Goal: Navigation & Orientation: Find specific page/section

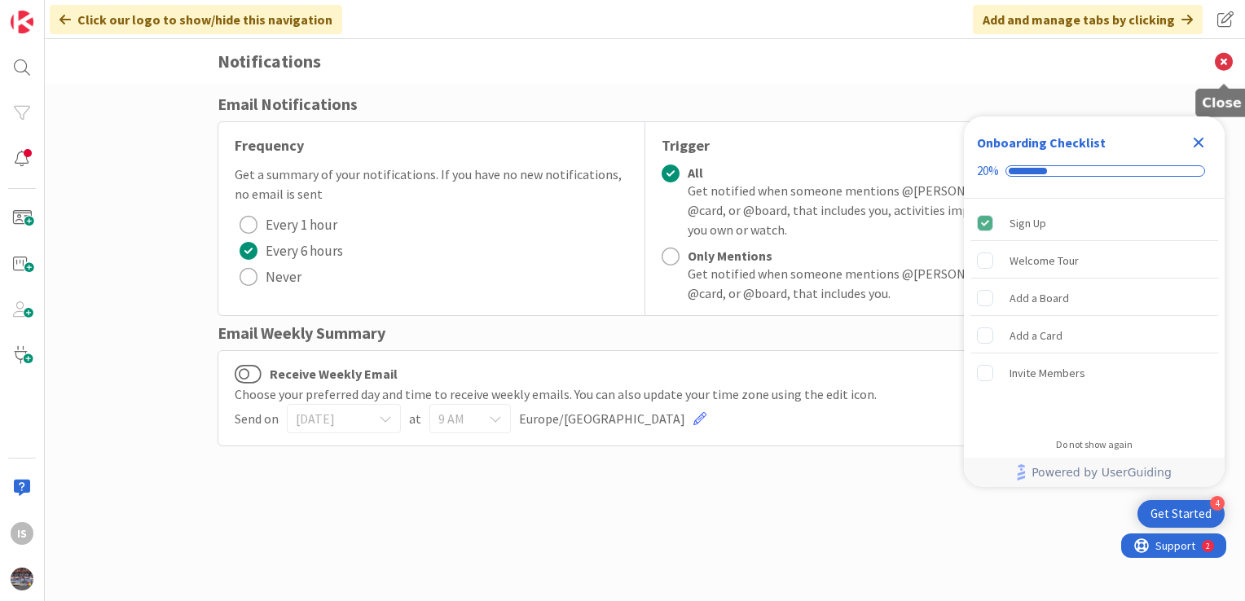
click at [1224, 63] on icon at bounding box center [1224, 61] width 42 height 45
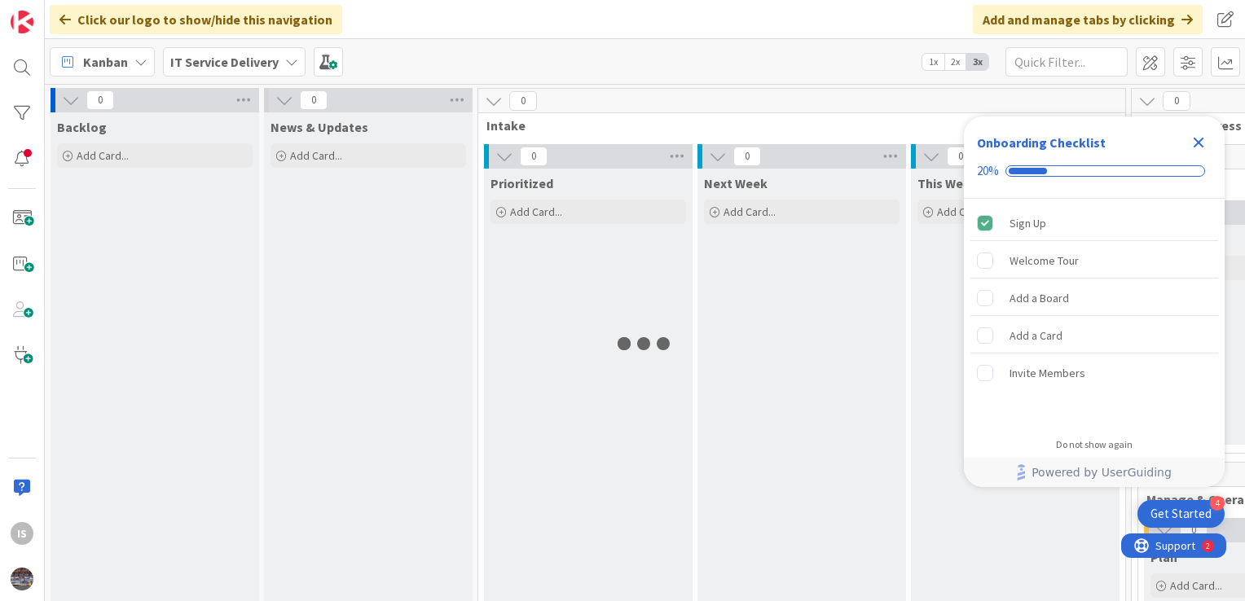
click at [1194, 139] on icon "Close Checklist" at bounding box center [1199, 143] width 11 height 11
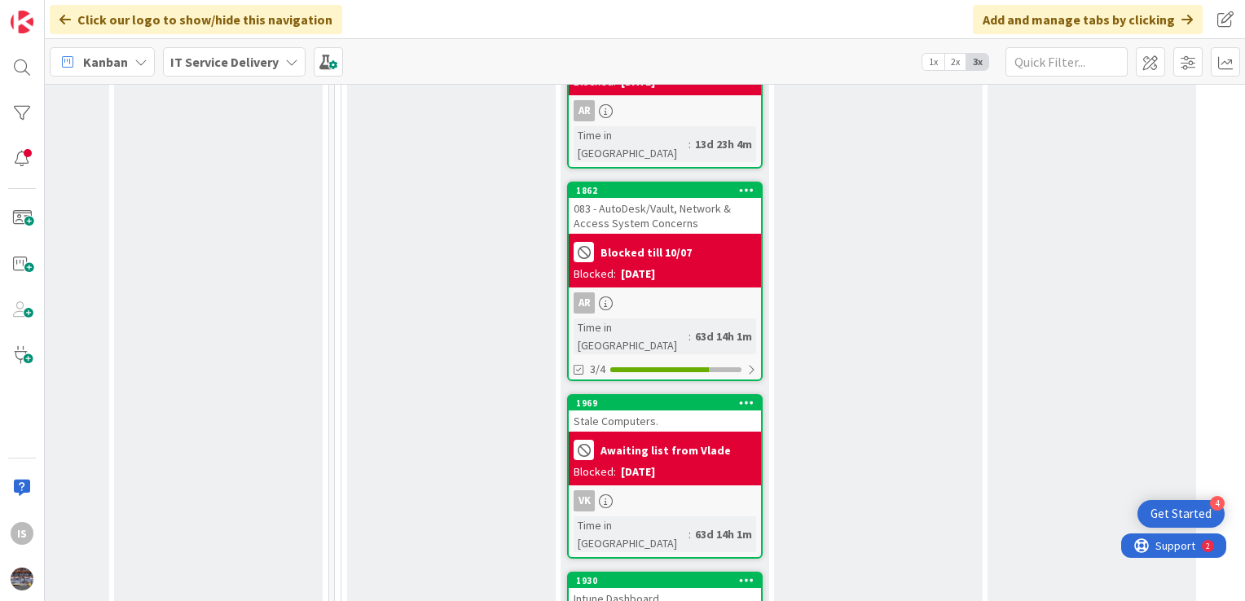
scroll to position [2778, 797]
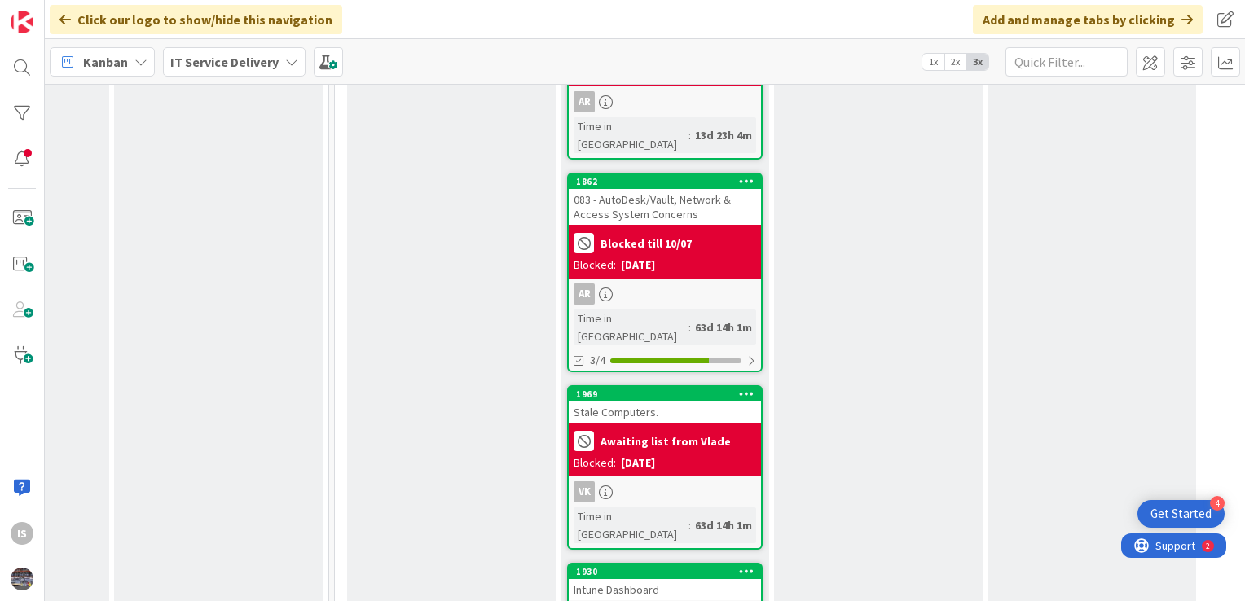
click at [639, 579] on div "Intune Dashboard" at bounding box center [665, 589] width 192 height 21
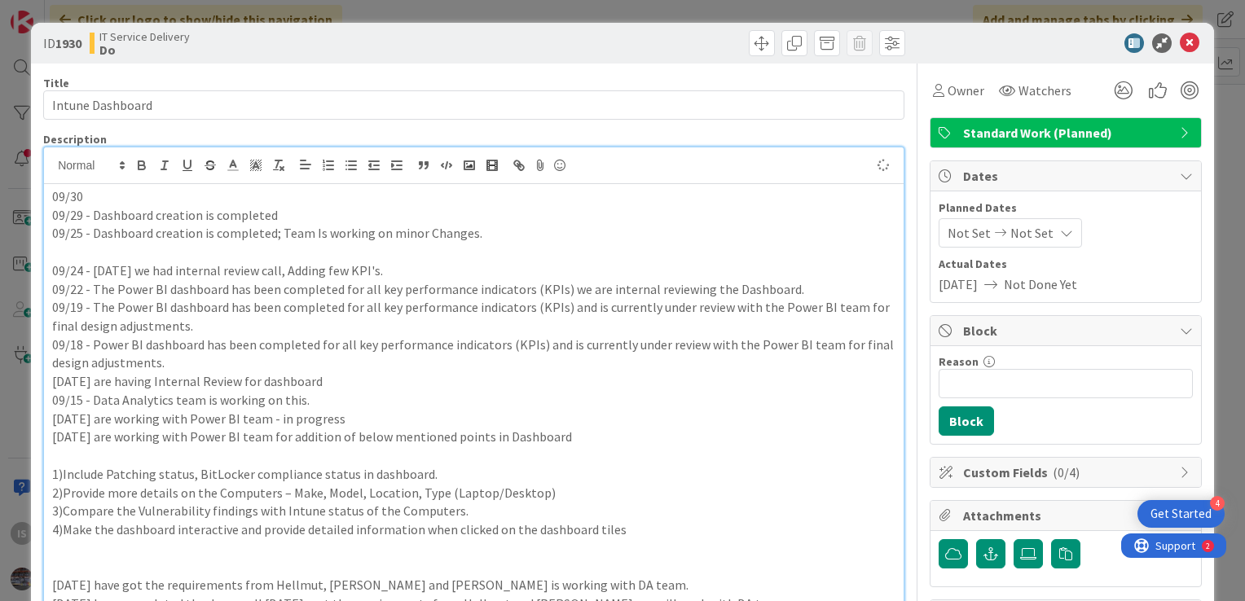
click at [95, 194] on p "09/30" at bounding box center [473, 196] width 843 height 19
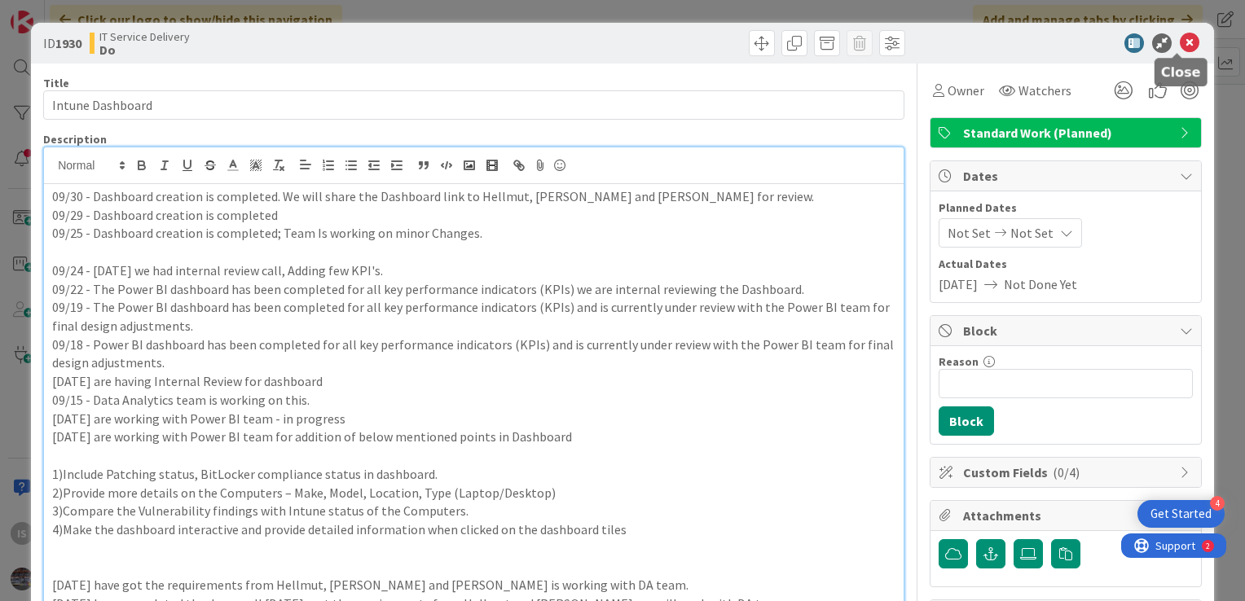
click at [1180, 36] on icon at bounding box center [1190, 43] width 20 height 20
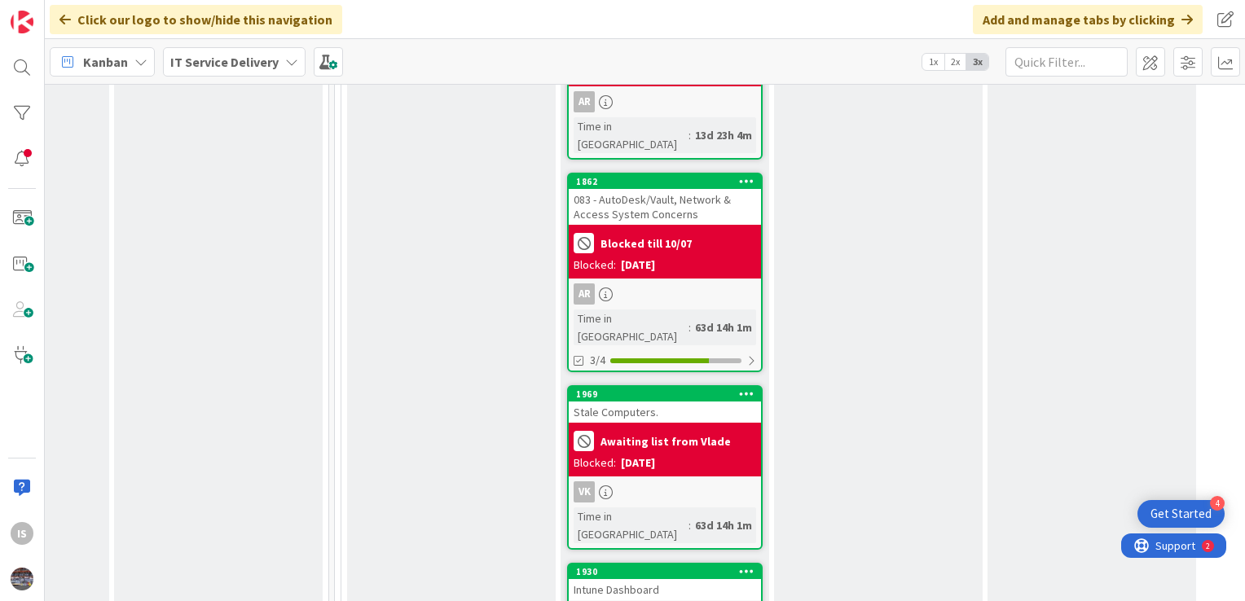
click at [639, 579] on div "Intune Dashboard" at bounding box center [665, 589] width 192 height 21
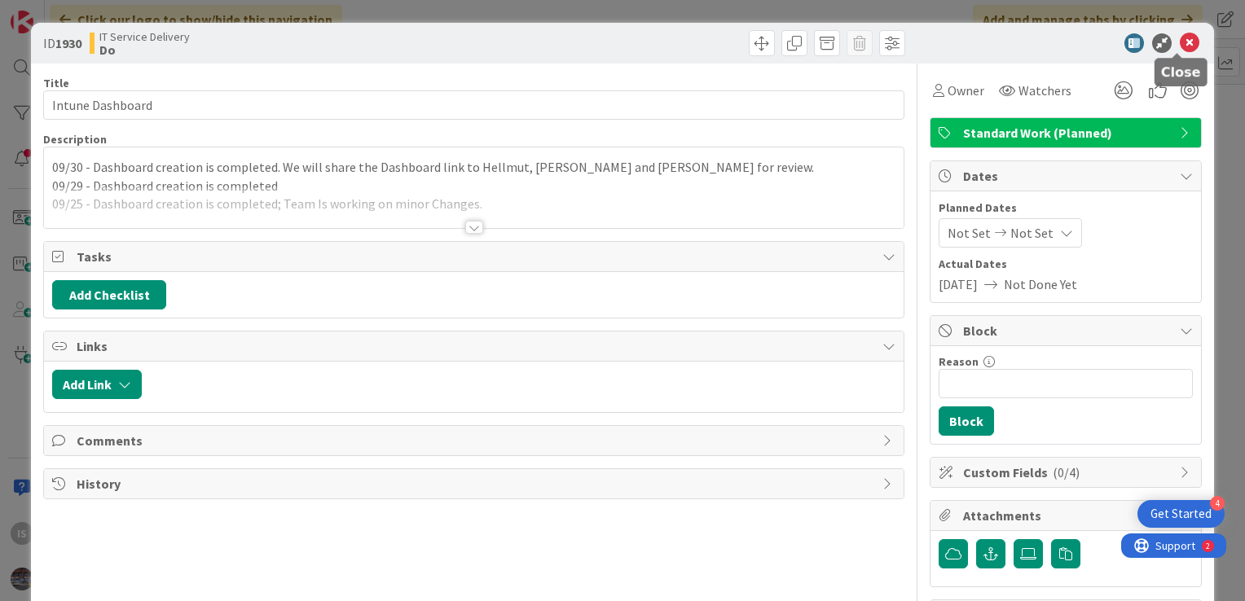
click at [1183, 45] on icon at bounding box center [1190, 43] width 20 height 20
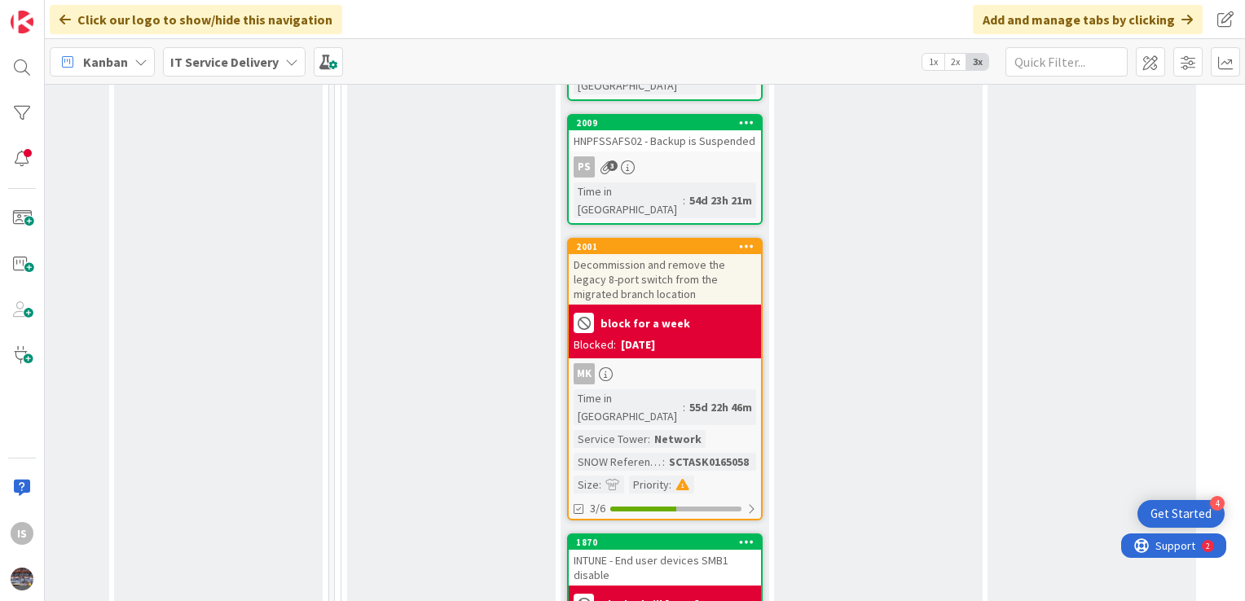
scroll to position [1975, 797]
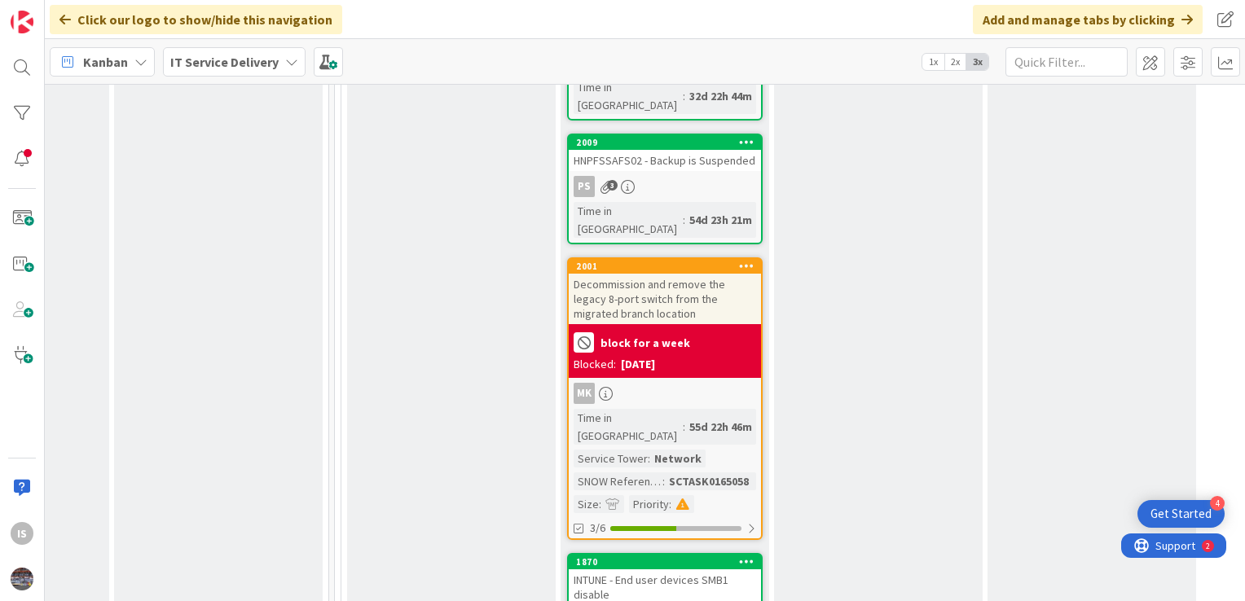
click at [653, 570] on div "INTUNE - End user devices SMB1 disable" at bounding box center [665, 588] width 192 height 36
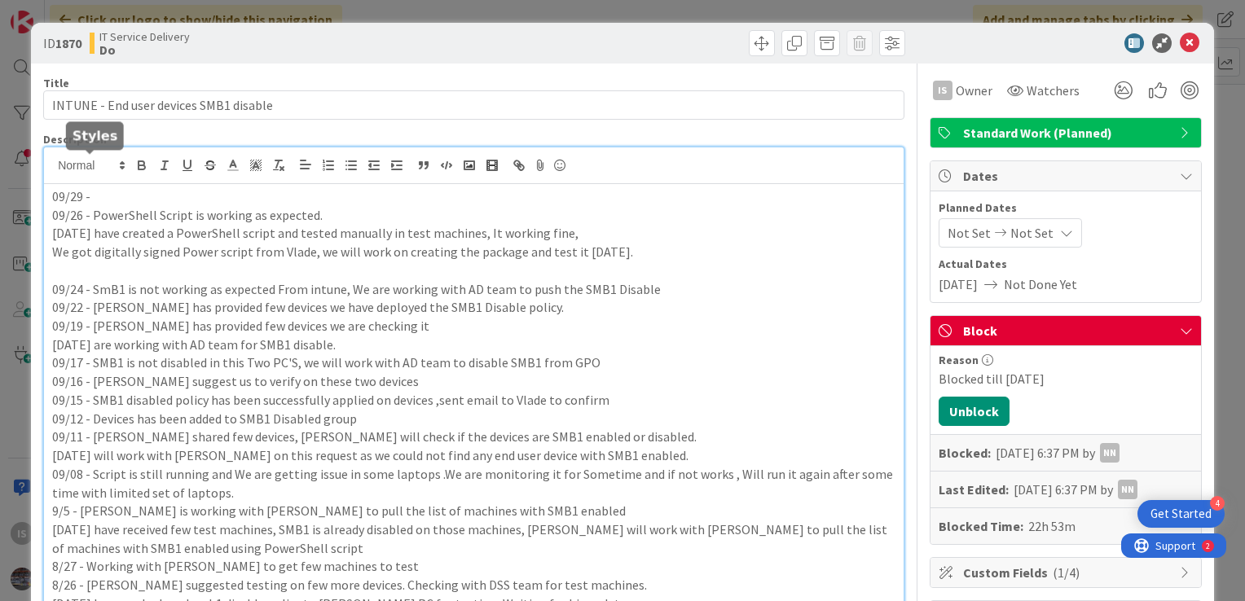
click at [104, 165] on div "IS [PERSON_NAME] s just joined 09/29 - 09/26 - PowerShell Script is working as …" at bounding box center [474, 471] width 860 height 649
click at [1180, 37] on icon at bounding box center [1190, 43] width 20 height 20
